Goal: Information Seeking & Learning: Learn about a topic

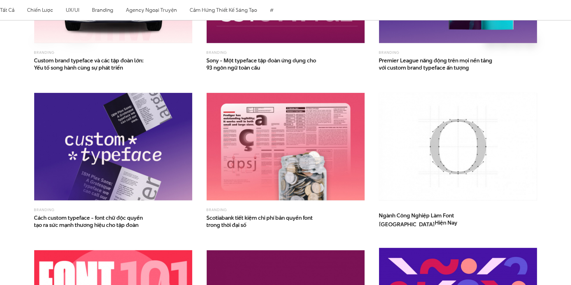
scroll to position [517, 0]
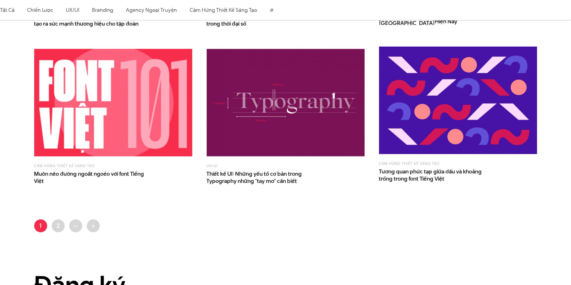
click at [101, 223] on ul "Trang hiện thời 1 Trang 2 Next page ›› Last page »" at bounding box center [285, 227] width 503 height 16
click at [89, 223] on link "Last page »" at bounding box center [93, 225] width 13 height 13
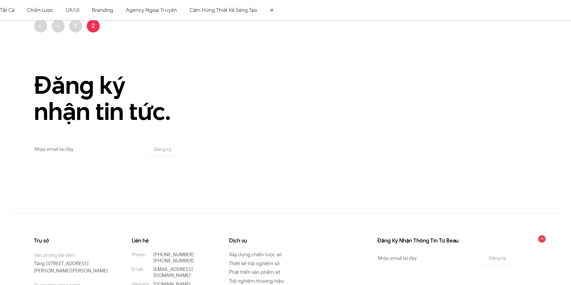
scroll to position [287, 0]
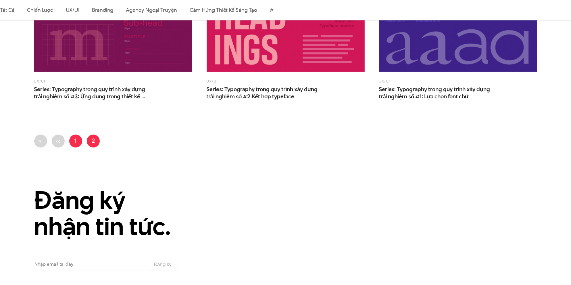
click at [75, 141] on link "Trang 1" at bounding box center [75, 140] width 13 height 13
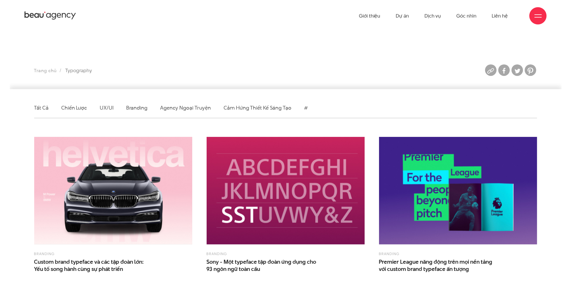
scroll to position [144, 0]
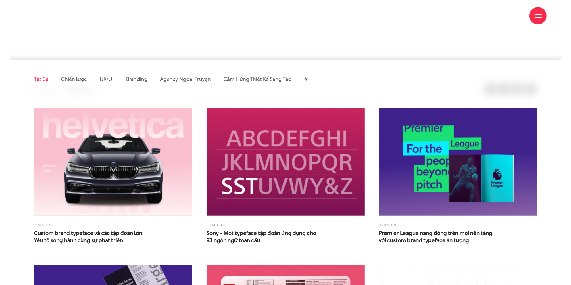
click at [42, 81] on link "Tất cả" at bounding box center [41, 78] width 14 height 7
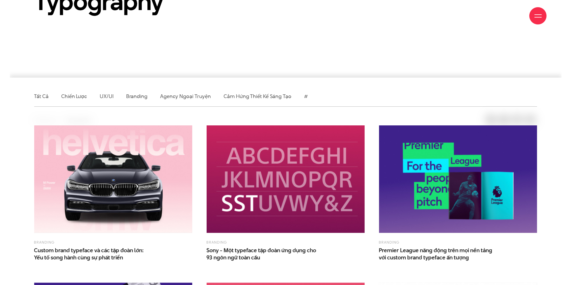
scroll to position [184, 0]
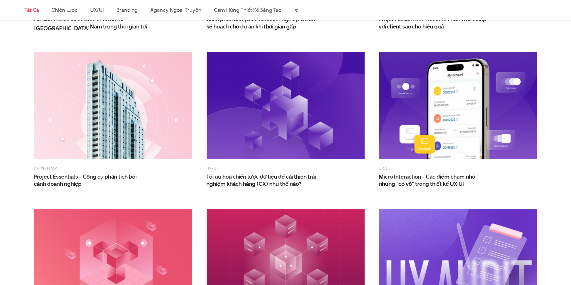
scroll to position [632, 0]
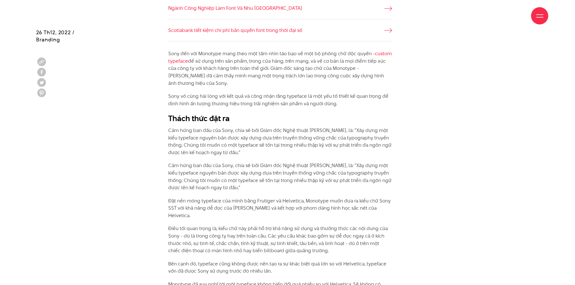
scroll to position [546, 0]
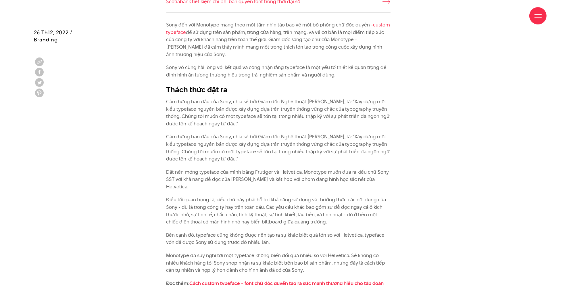
click at [537, 18] on div at bounding box center [537, 15] width 7 height 7
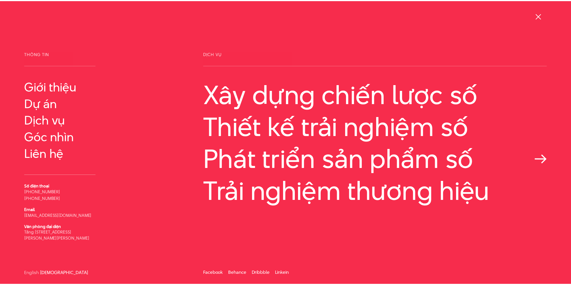
scroll to position [0, 0]
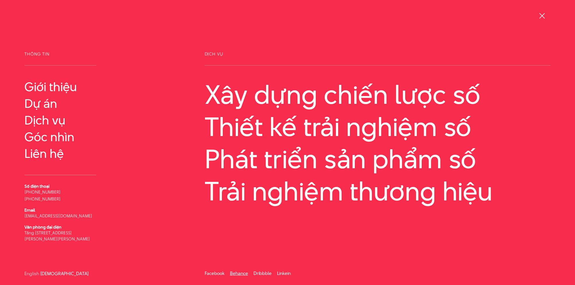
click at [238, 272] on link "Behance" at bounding box center [239, 273] width 18 height 7
click at [543, 16] on div at bounding box center [542, 15] width 7 height 7
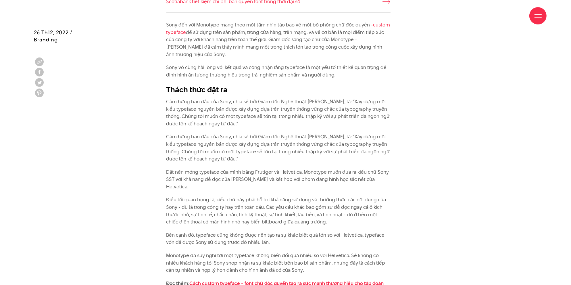
drag, startPoint x: 168, startPoint y: 24, endPoint x: 255, endPoint y: 53, distance: 91.9
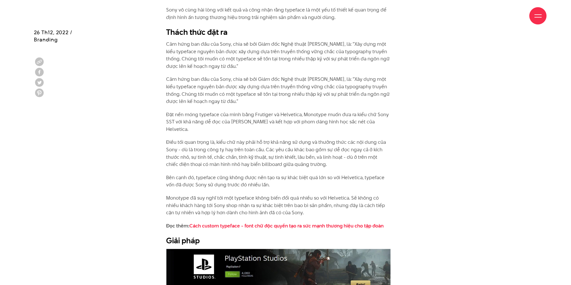
scroll to position [632, 0]
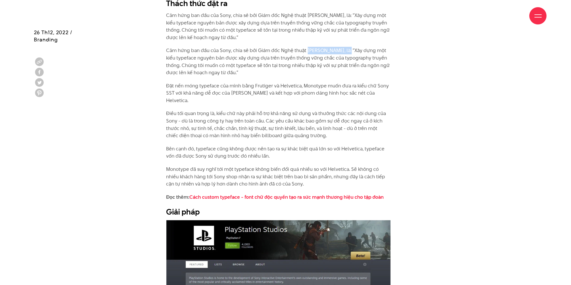
drag, startPoint x: 307, startPoint y: 50, endPoint x: 347, endPoint y: 50, distance: 39.9
click at [347, 50] on p "Cảm hứng ban đầu của Sony, chia sẻ bởi Giám đốc Nghệ thuật Hiroshige Fukuhara, …" at bounding box center [278, 61] width 224 height 29
copy p "Hiroshige Fukuhara"
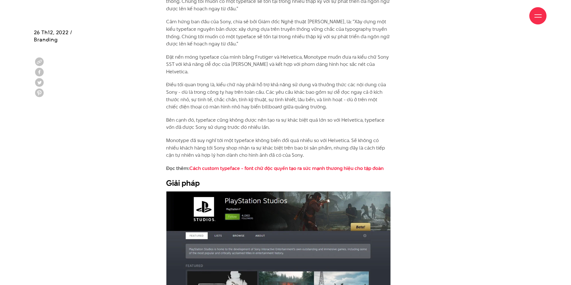
drag, startPoint x: 169, startPoint y: 120, endPoint x: 277, endPoint y: 119, distance: 108.3
click at [277, 119] on p "Bên cạnh đó, typeface cũng không được nên tạo ra sự khác biệt quá lớn so với He…" at bounding box center [278, 123] width 224 height 15
drag, startPoint x: 280, startPoint y: 120, endPoint x: 221, endPoint y: 128, distance: 59.6
click at [280, 120] on p "Bên cạnh đó, typeface cũng không được nên tạo ra sự khác biệt quá lớn so với He…" at bounding box center [278, 123] width 224 height 15
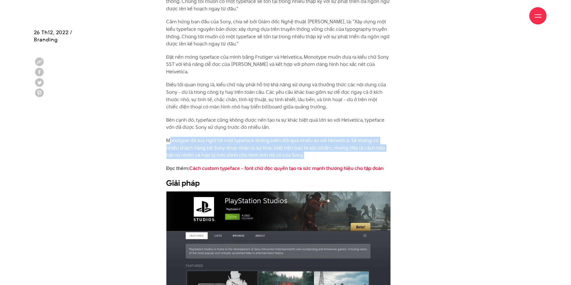
drag, startPoint x: 169, startPoint y: 132, endPoint x: 304, endPoint y: 147, distance: 136.1
click at [304, 147] on p "Monotype đã suy nghĩ tới một typeface không biến đổi quá nhiều so với Helvetica…" at bounding box center [278, 148] width 224 height 22
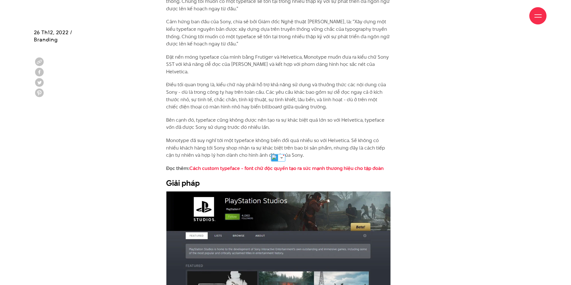
click at [404, 158] on div "Sony đến với Monotype mang theo một tầm nhìn táo bạo về một bộ phông chữ độc qu…" at bounding box center [285, 287] width 259 height 762
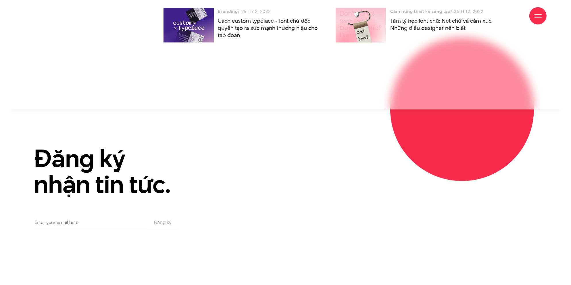
scroll to position [1640, 0]
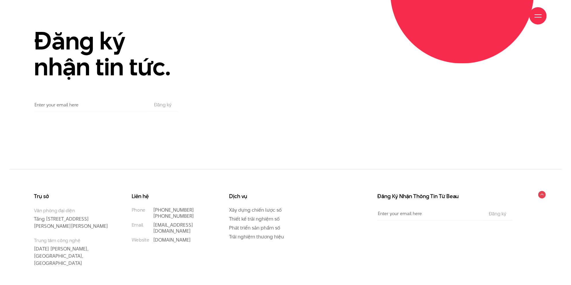
click at [92, 98] on input "Email" at bounding box center [90, 104] width 113 height 13
click at [316, 144] on section "Đăng ký nhận tin tức. Email The subscriber's email address. Đăng ký" at bounding box center [286, 80] width 552 height 177
drag, startPoint x: 340, startPoint y: 145, endPoint x: 321, endPoint y: 136, distance: 21.7
click at [321, 136] on section "Đăng ký nhận tin tức. Email The subscriber's email address. Đăng ký" at bounding box center [286, 80] width 552 height 177
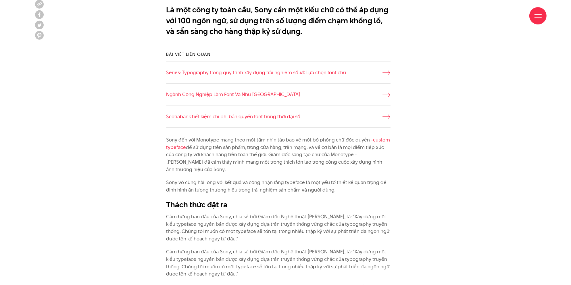
scroll to position [488, 0]
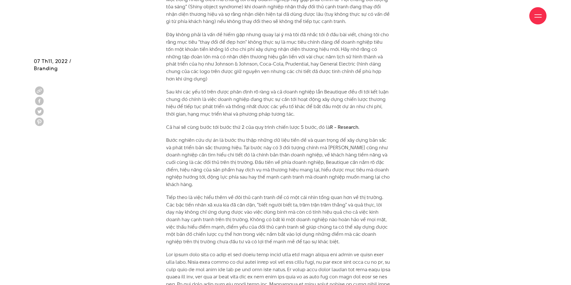
scroll to position [1494, 0]
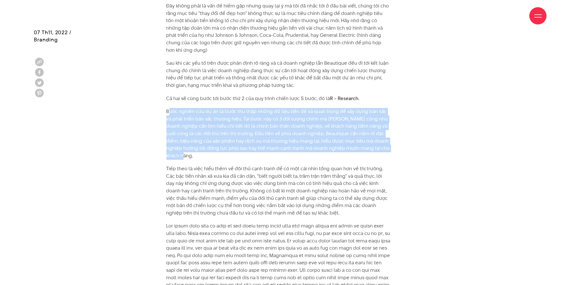
drag, startPoint x: 184, startPoint y: 100, endPoint x: 246, endPoint y: 139, distance: 72.5
click at [246, 139] on p "Bước nghiên cứu dự án là bước thu thập những dữ liệu tiền đề và quan trọng để x…" at bounding box center [278, 133] width 224 height 51
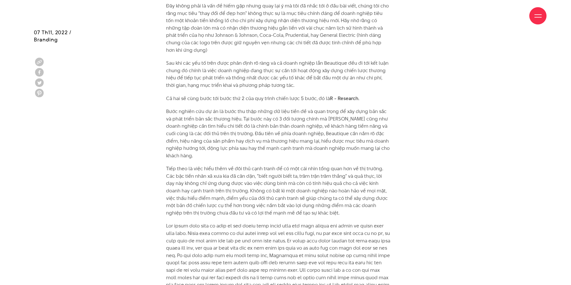
scroll to position [1522, 0]
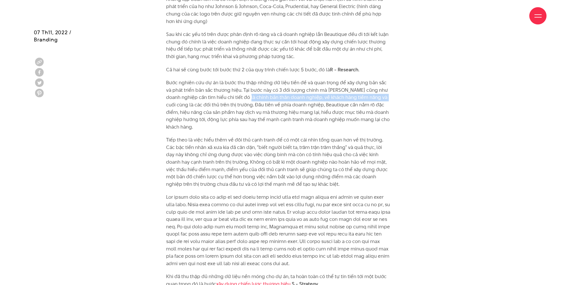
drag, startPoint x: 240, startPoint y: 84, endPoint x: 395, endPoint y: 82, distance: 154.3
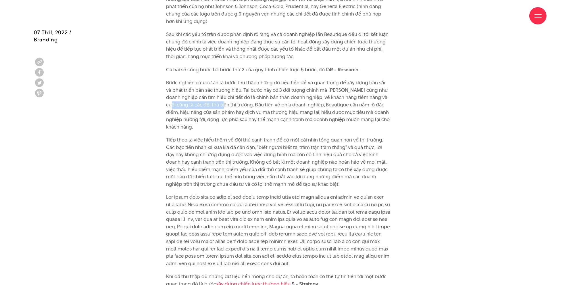
drag, startPoint x: 169, startPoint y: 92, endPoint x: 227, endPoint y: 93, distance: 58.3
click at [223, 91] on p "Bước nghiên cứu dự án là bước thu thập những dữ liệu tiền đề và quan trọng để x…" at bounding box center [278, 104] width 224 height 51
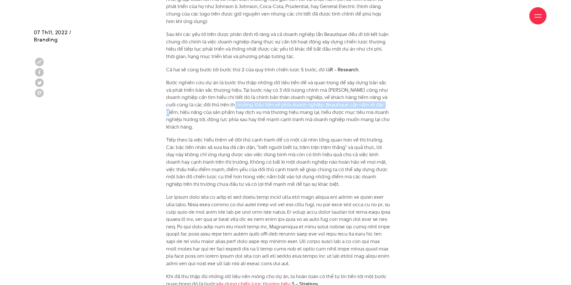
drag, startPoint x: 232, startPoint y: 93, endPoint x: 395, endPoint y: 90, distance: 162.9
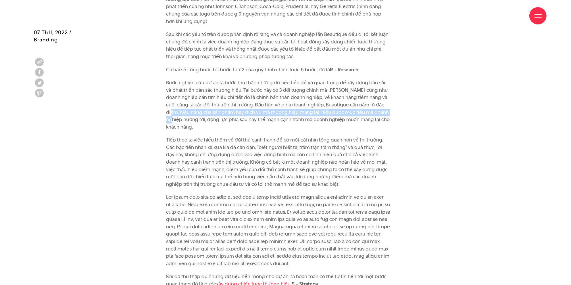
drag, startPoint x: 165, startPoint y: 97, endPoint x: 406, endPoint y: 95, distance: 241.0
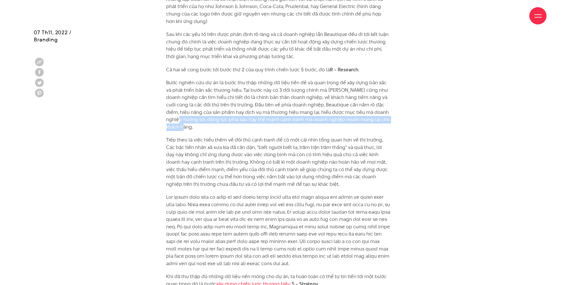
drag, startPoint x: 173, startPoint y: 107, endPoint x: 228, endPoint y: 112, distance: 54.9
click at [228, 112] on p "Bước nghiên cứu dự án là bước thu thập những dữ liệu tiền đề và quan trọng để x…" at bounding box center [278, 104] width 224 height 51
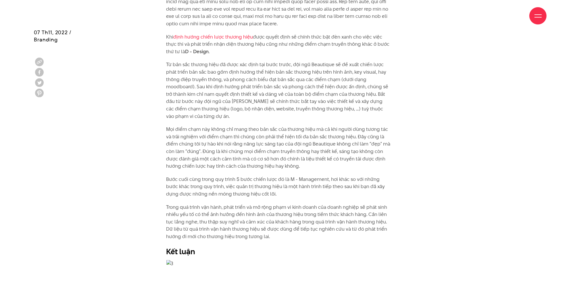
scroll to position [1867, 0]
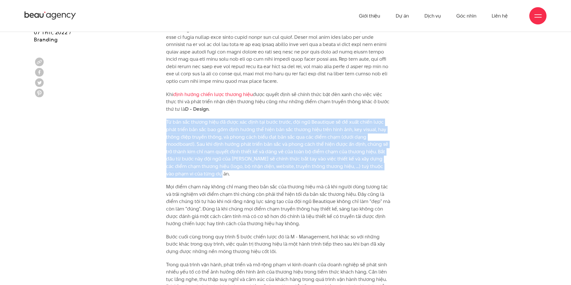
drag, startPoint x: 166, startPoint y: 110, endPoint x: 230, endPoint y: 159, distance: 80.7
click at [230, 159] on p "Từ bản sắc thương hiệu đã được xác định tại bước trước, đội ngũ Beautique sẽ đề…" at bounding box center [278, 147] width 224 height 59
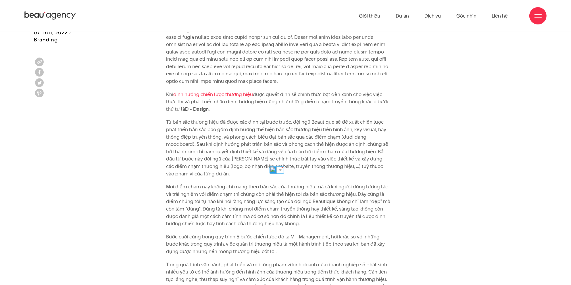
drag, startPoint x: 224, startPoint y: 122, endPoint x: 384, endPoint y: 124, distance: 160.0
click at [384, 124] on p "Từ bản sắc thương hiệu đã được xác định tại bước trước, đội ngũ Beautique sẽ đề…" at bounding box center [278, 147] width 224 height 59
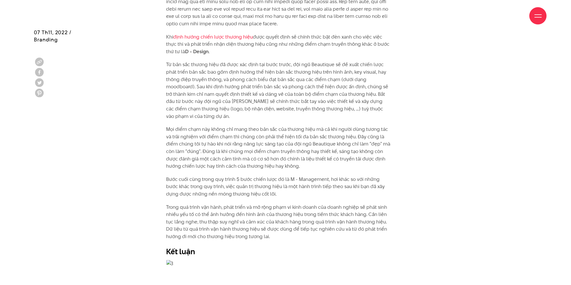
scroll to position [1896, 0]
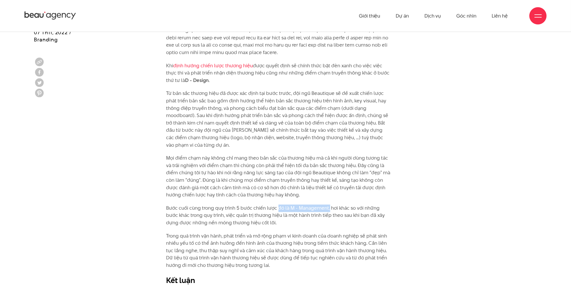
drag, startPoint x: 277, startPoint y: 193, endPoint x: 328, endPoint y: 192, distance: 51.4
click at [328, 204] on p "Bước cuối cùng trong quy trình 5 bước chiến lược đó là M - Management, hơi khác…" at bounding box center [278, 215] width 224 height 22
drag, startPoint x: 246, startPoint y: 203, endPoint x: 404, endPoint y: 203, distance: 157.7
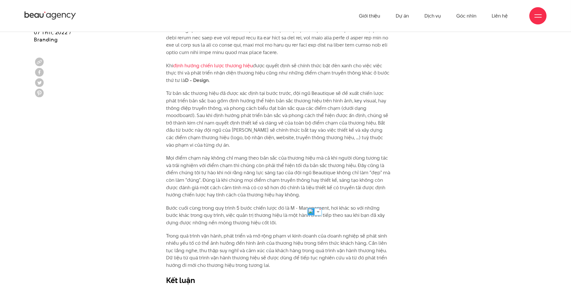
drag, startPoint x: 221, startPoint y: 218, endPoint x: 402, endPoint y: 225, distance: 181.7
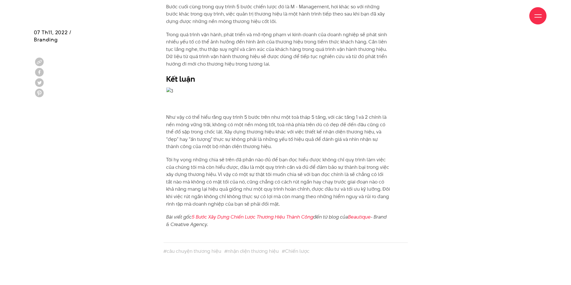
scroll to position [2039, 0]
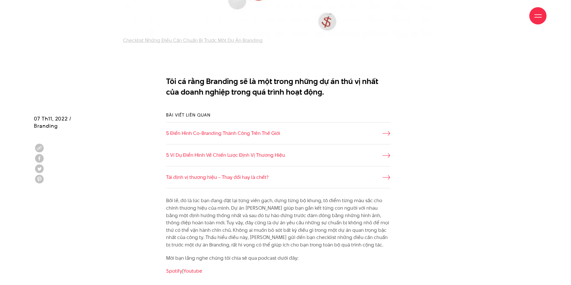
scroll to position [488, 0]
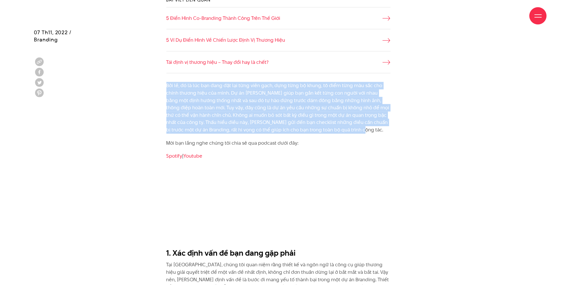
drag, startPoint x: 166, startPoint y: 85, endPoint x: 364, endPoint y: 133, distance: 203.6
click at [364, 133] on p "Bởi lẽ, đó là lúc bạn đang đặt lại từng viên gạch, dựng từng bộ khung, tô điểm …" at bounding box center [278, 107] width 224 height 51
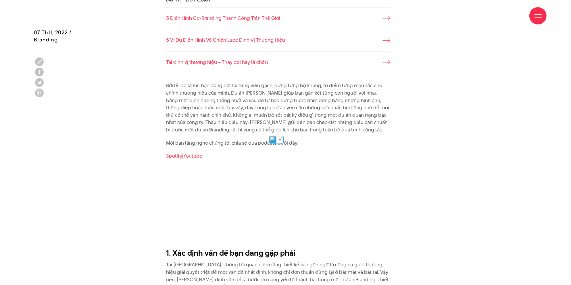
drag, startPoint x: 230, startPoint y: 93, endPoint x: 384, endPoint y: 90, distance: 154.6
click at [384, 90] on p "Bởi lẽ, đó là lúc bạn đang đặt lại từng viên gạch, dựng từng bộ khung, tô điểm …" at bounding box center [278, 107] width 224 height 51
click at [205, 106] on p "Bởi lẽ, đó là lúc bạn đang đặt lại từng viên gạch, dựng từng bộ khung, tô điểm …" at bounding box center [278, 107] width 224 height 51
drag, startPoint x: 174, startPoint y: 103, endPoint x: 354, endPoint y: 99, distance: 180.7
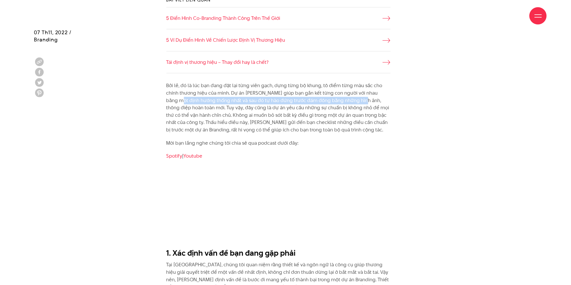
click at [354, 99] on p "Bởi lẽ, đó là lúc bạn đang đặt lại từng viên gạch, dựng từng bộ khung, tô điểm …" at bounding box center [278, 107] width 224 height 51
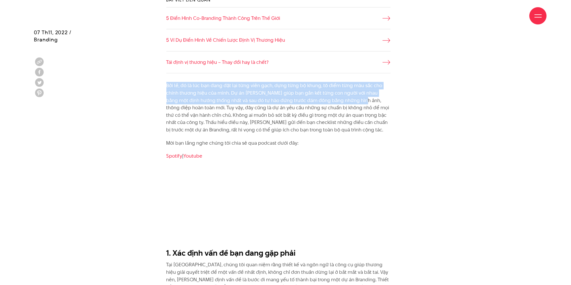
drag, startPoint x: 161, startPoint y: 87, endPoint x: 353, endPoint y: 101, distance: 193.0
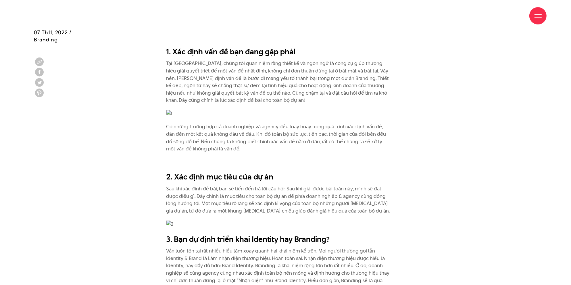
scroll to position [718, 0]
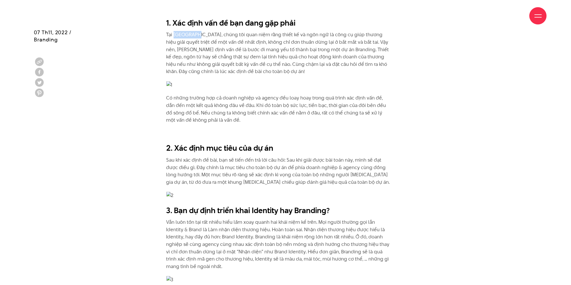
drag, startPoint x: 174, startPoint y: 34, endPoint x: 194, endPoint y: 32, distance: 20.5
click at [194, 32] on p "Tại [GEOGRAPHIC_DATA], chúng tôi quan niệm rằng thiết kế và ngôn ngữ là công cụ…" at bounding box center [278, 53] width 224 height 44
copy p "Beautique"
